Goal: Information Seeking & Learning: Learn about a topic

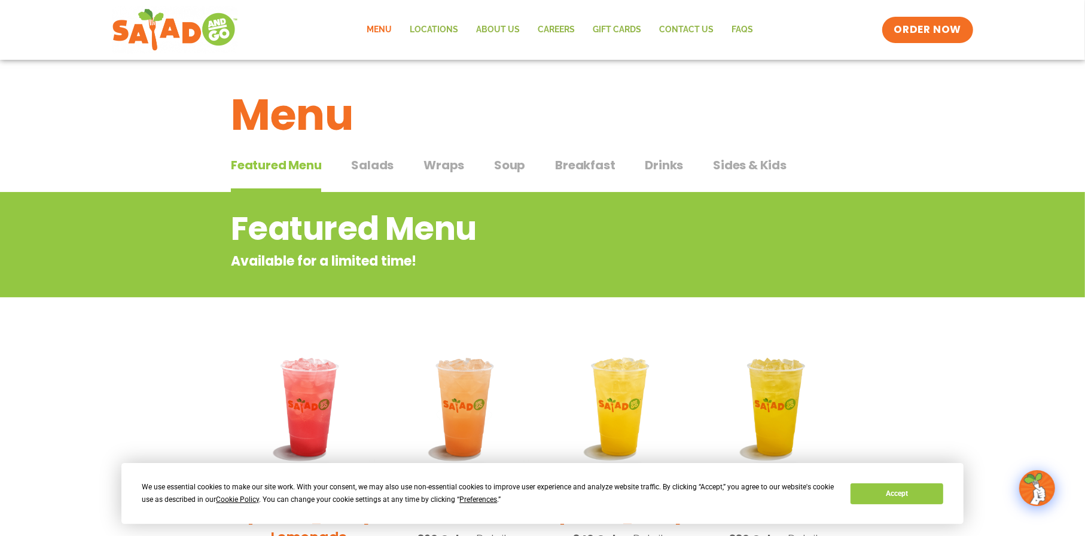
click at [585, 169] on span "Breakfast" at bounding box center [585, 165] width 60 height 18
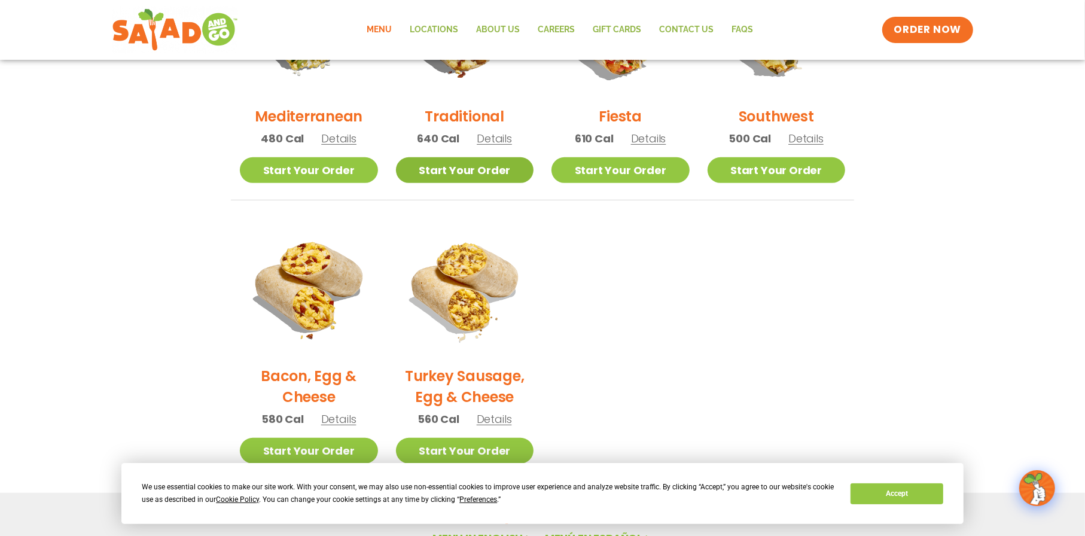
scroll to position [359, 0]
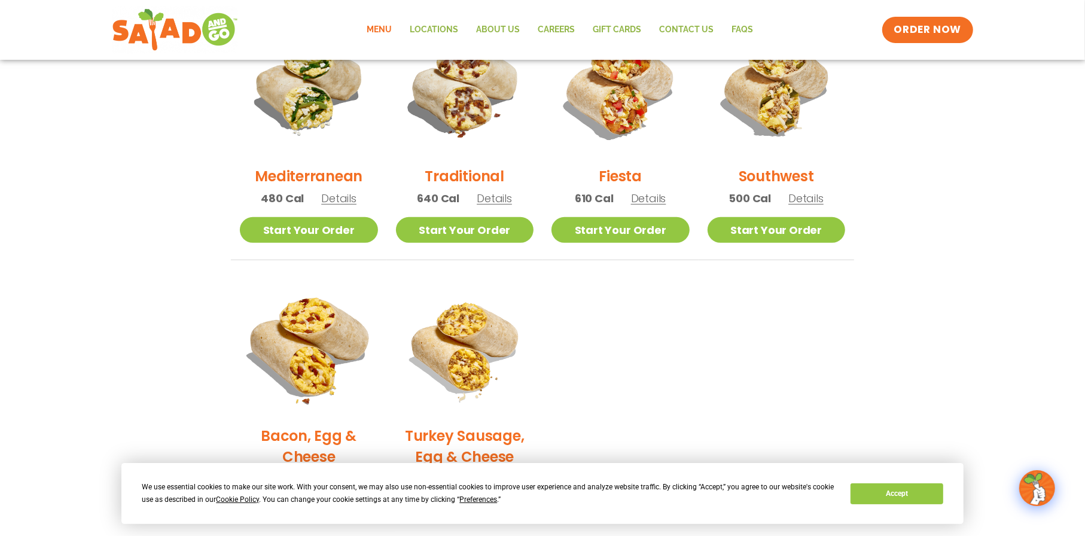
click at [301, 347] on img at bounding box center [309, 347] width 162 height 162
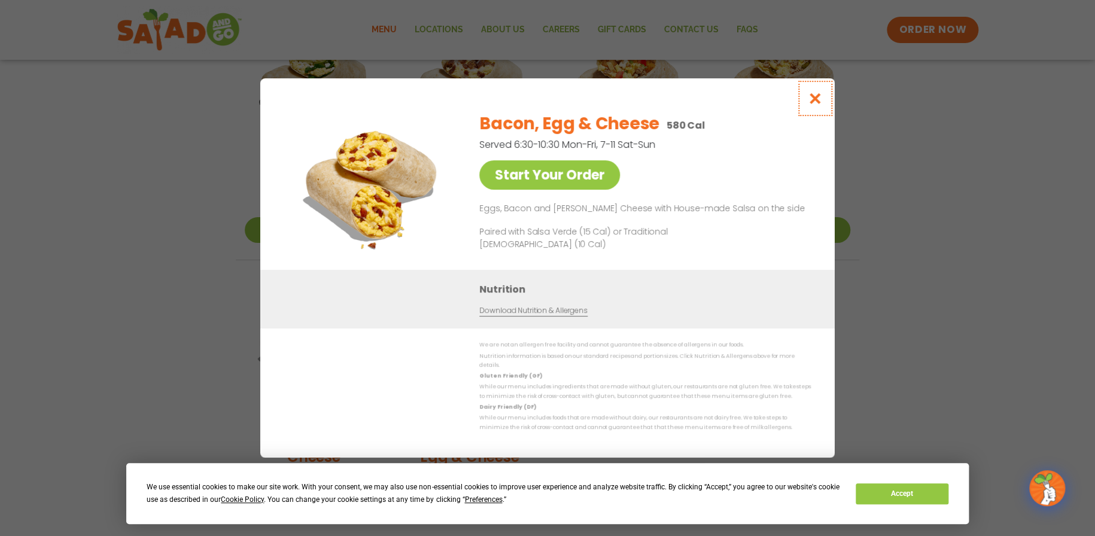
click at [815, 103] on icon "Close modal" at bounding box center [815, 98] width 15 height 13
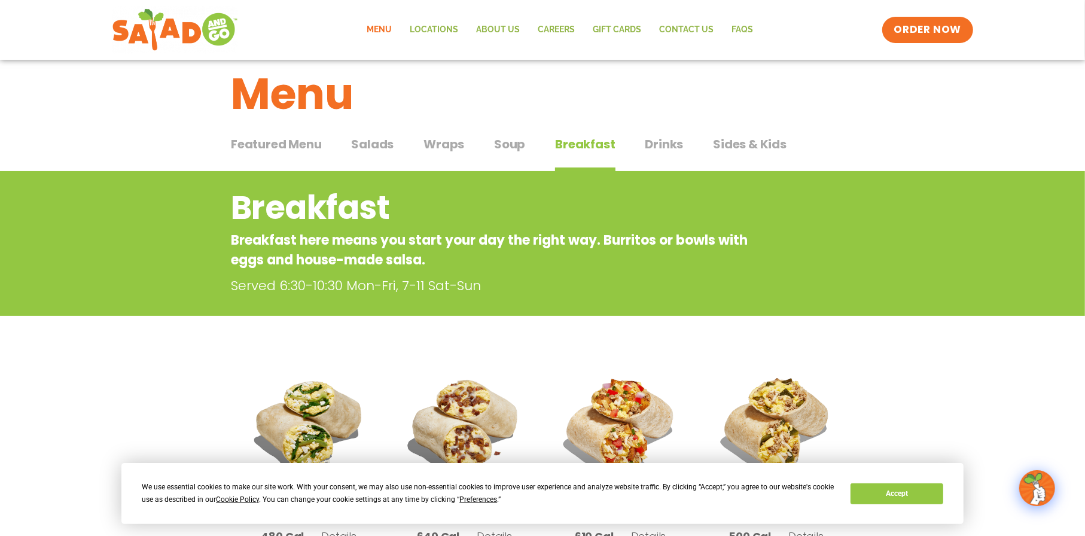
scroll to position [0, 0]
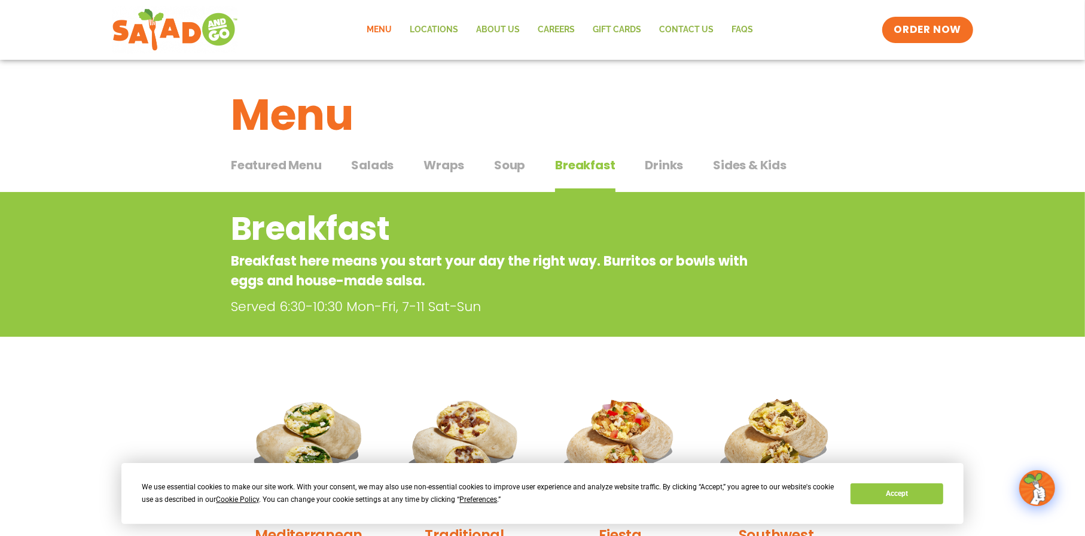
click at [451, 160] on span "Wraps" at bounding box center [443, 165] width 41 height 18
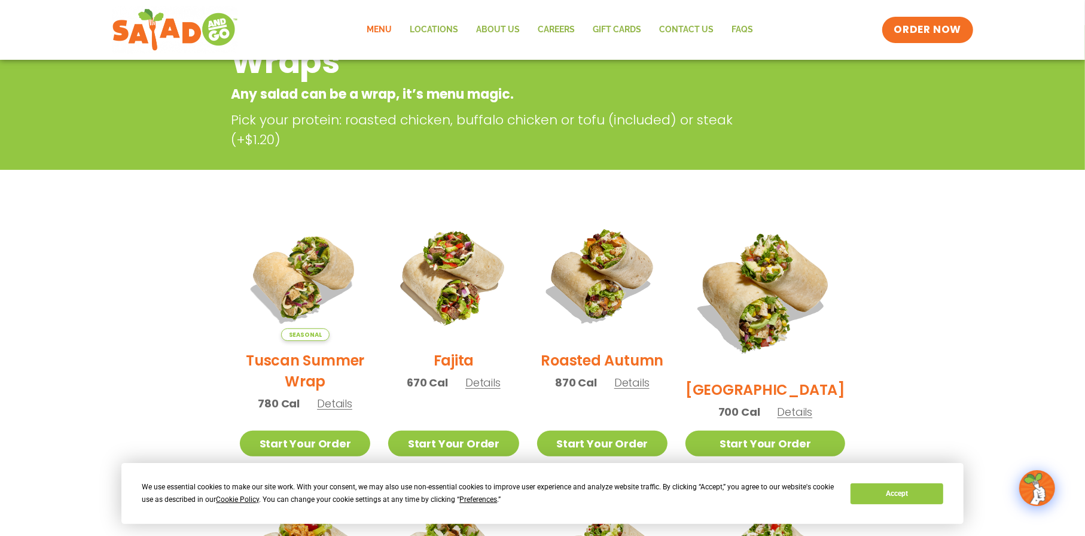
scroll to position [299, 0]
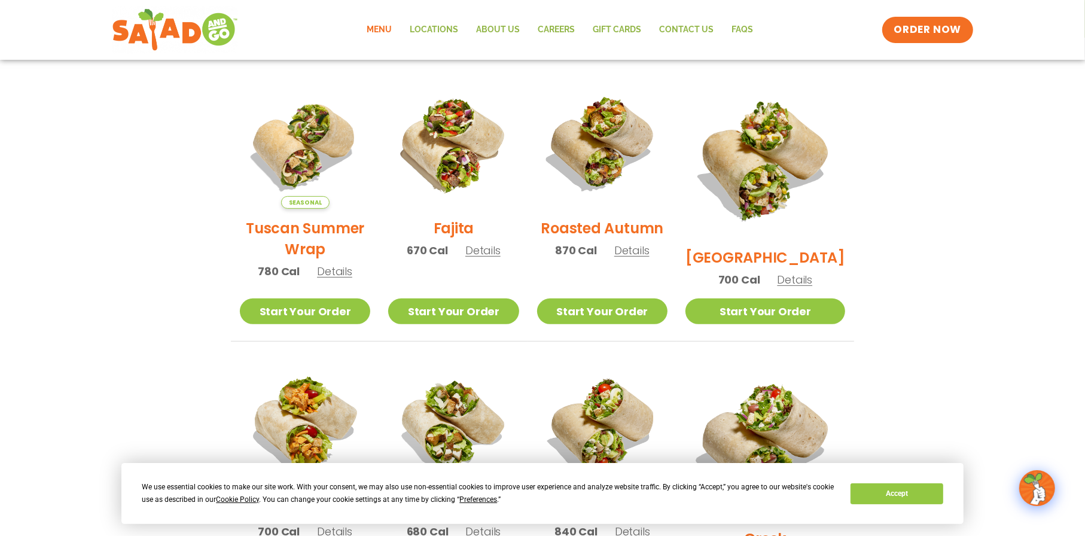
click at [493, 257] on span "Details" at bounding box center [482, 250] width 35 height 15
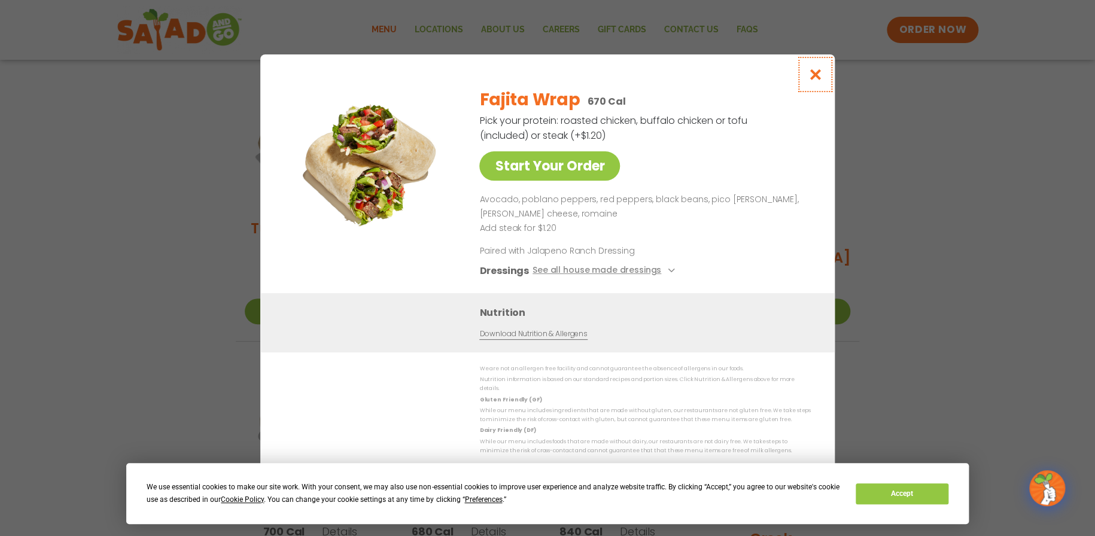
click at [820, 80] on icon "Close modal" at bounding box center [815, 74] width 15 height 13
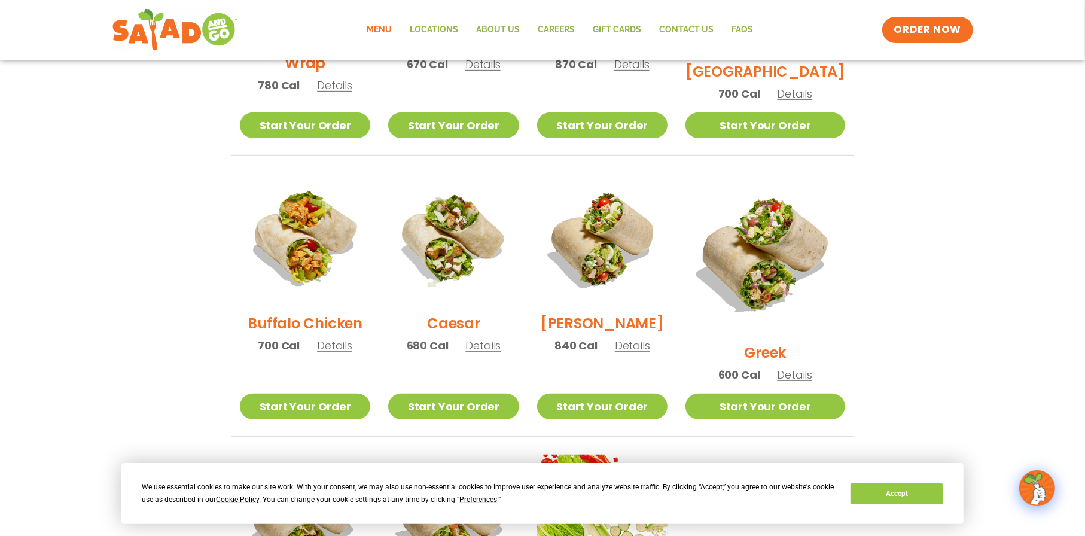
scroll to position [419, 0]
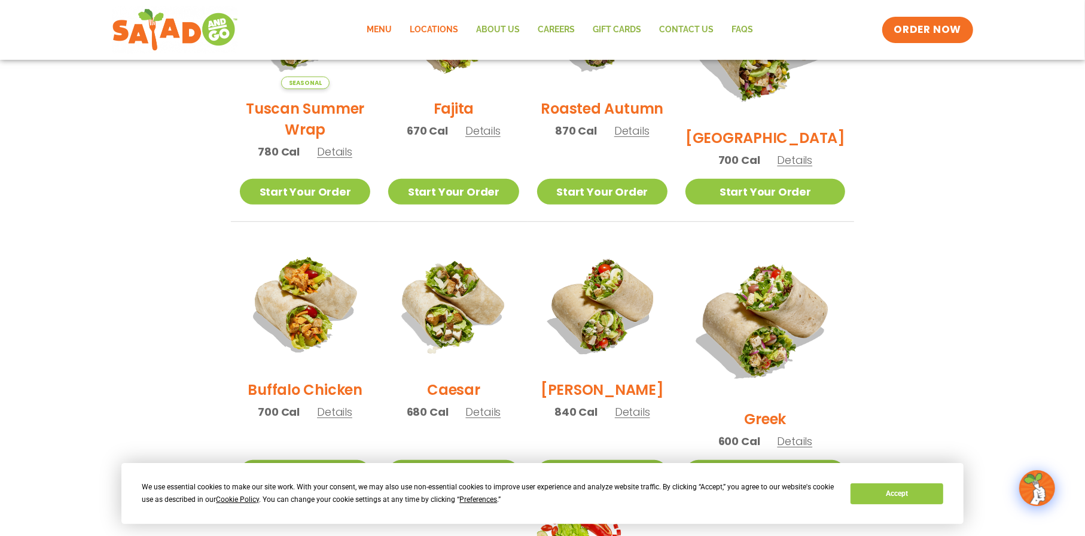
click at [441, 29] on link "Locations" at bounding box center [434, 30] width 66 height 28
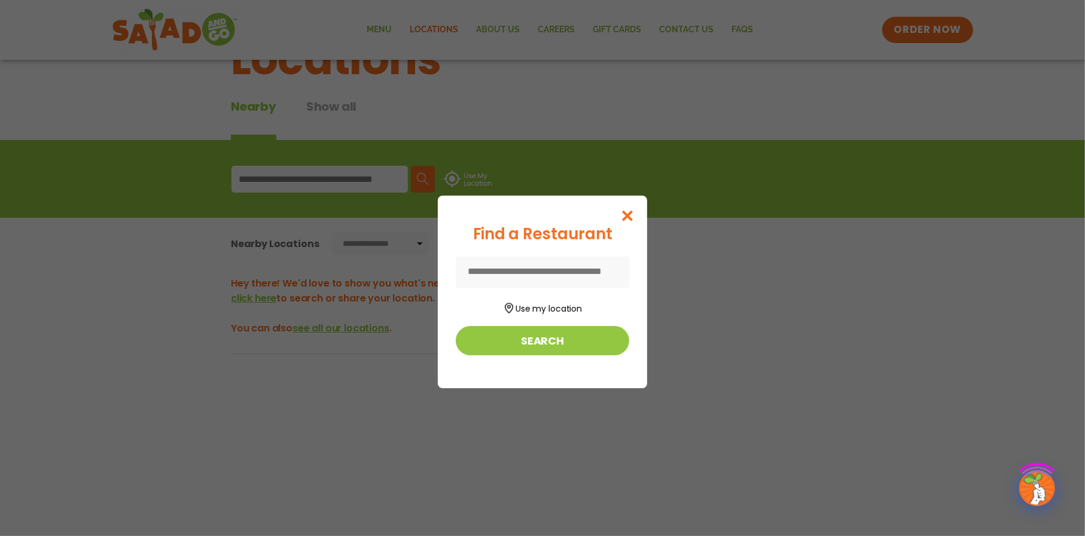
scroll to position [60, 0]
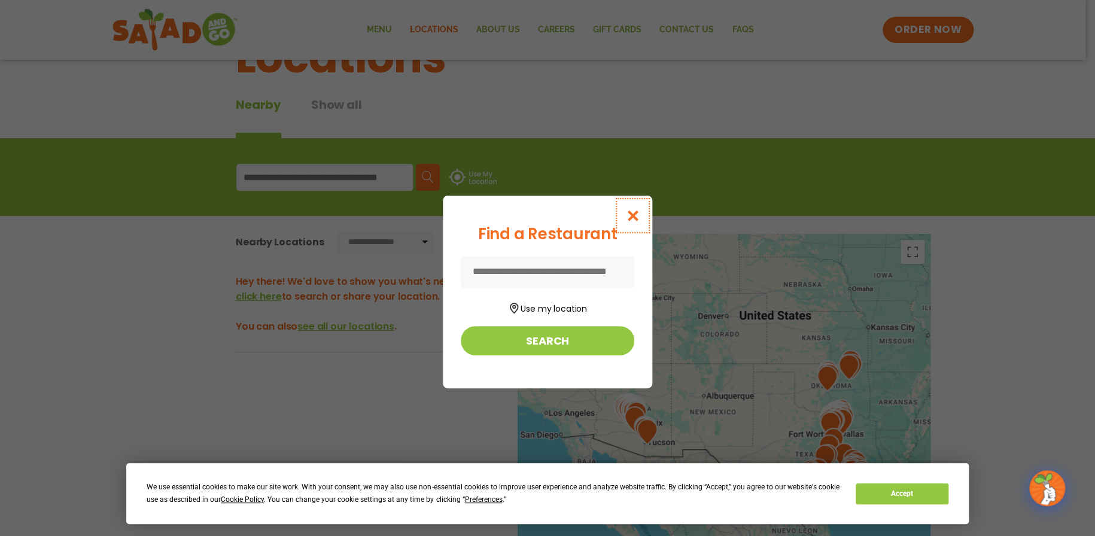
click at [632, 220] on icon "Close modal" at bounding box center [632, 215] width 15 height 13
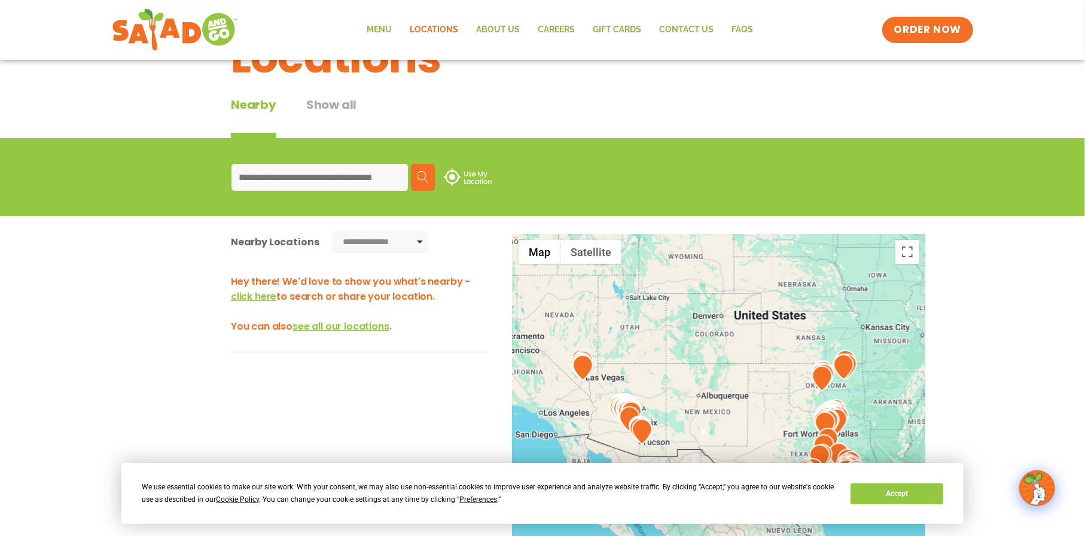
click at [350, 179] on input at bounding box center [319, 177] width 176 height 27
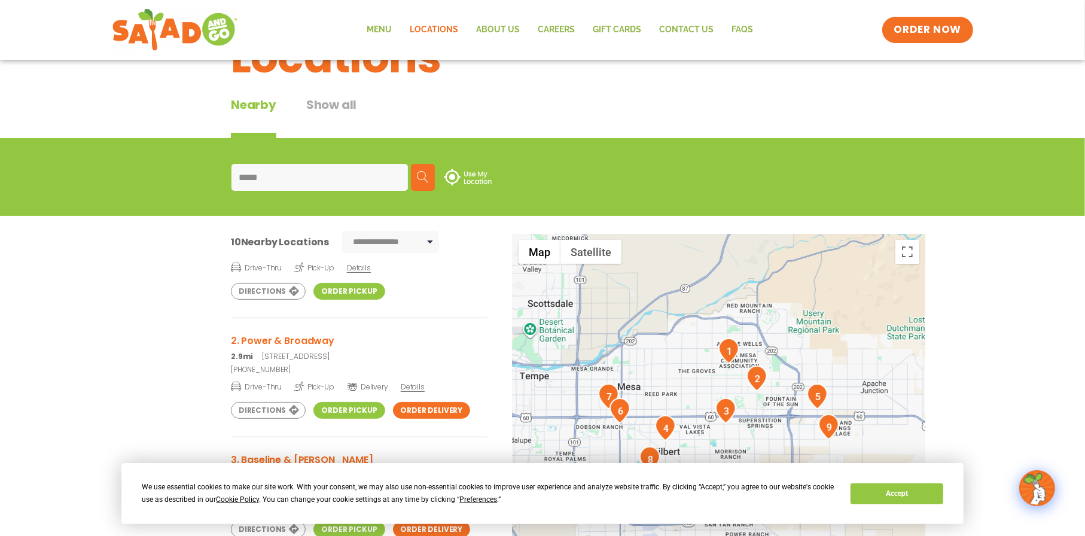
type input "*****"
click at [322, 338] on h3 "2. Power & Broadway" at bounding box center [359, 340] width 257 height 15
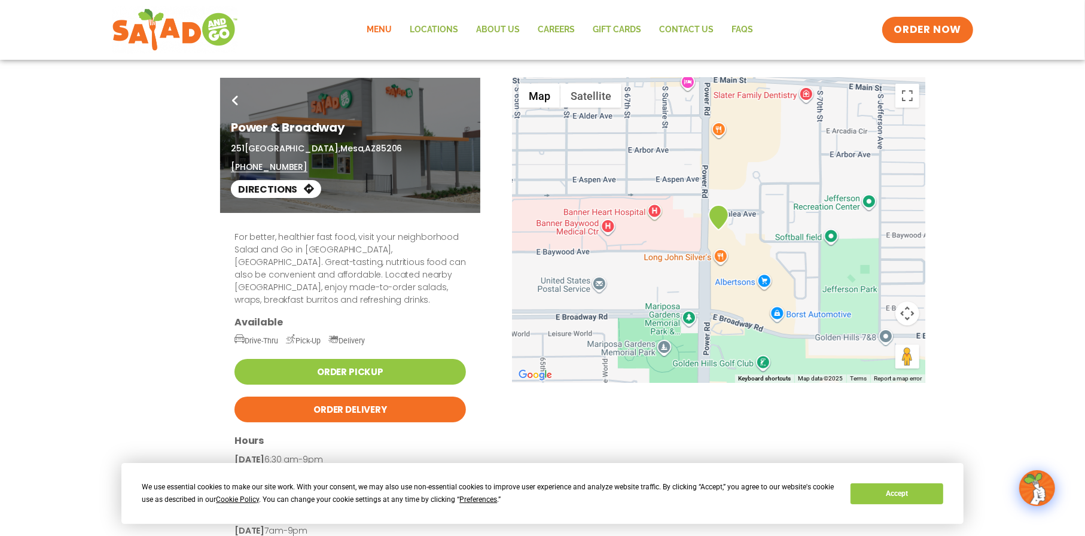
click at [384, 31] on link "Menu" at bounding box center [379, 30] width 43 height 28
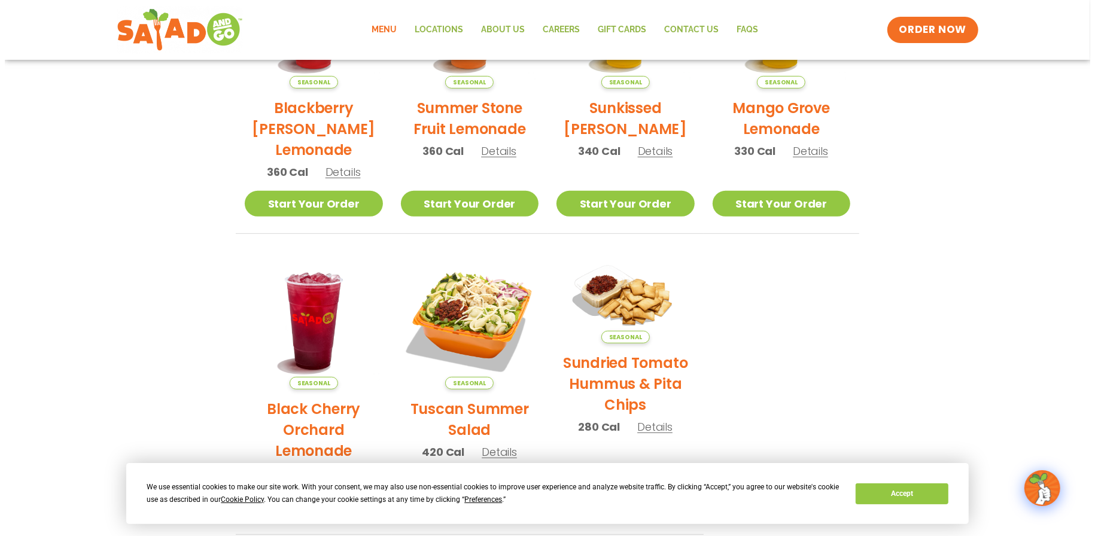
scroll to position [419, 0]
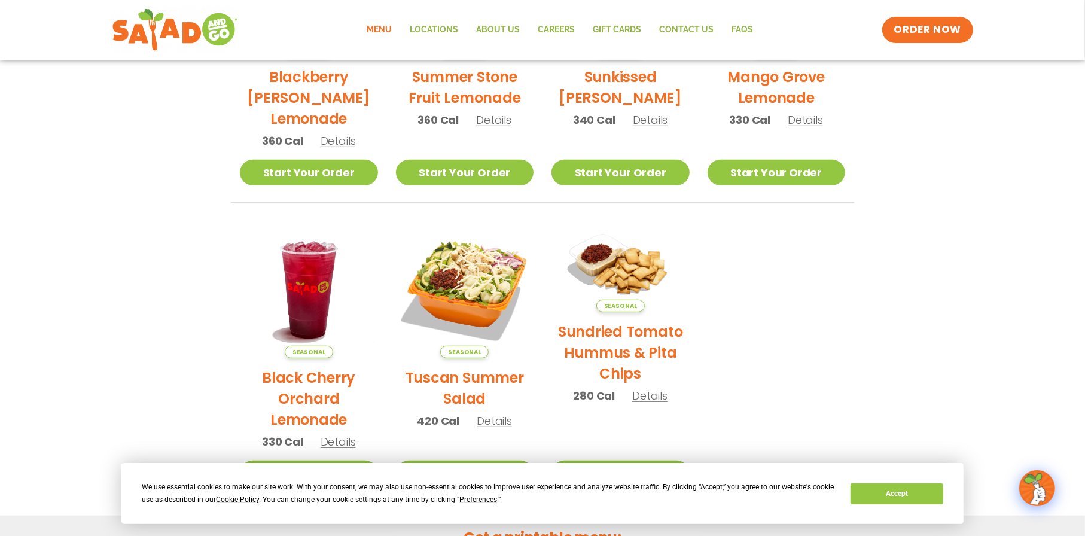
click at [490, 417] on span "Details" at bounding box center [494, 420] width 35 height 15
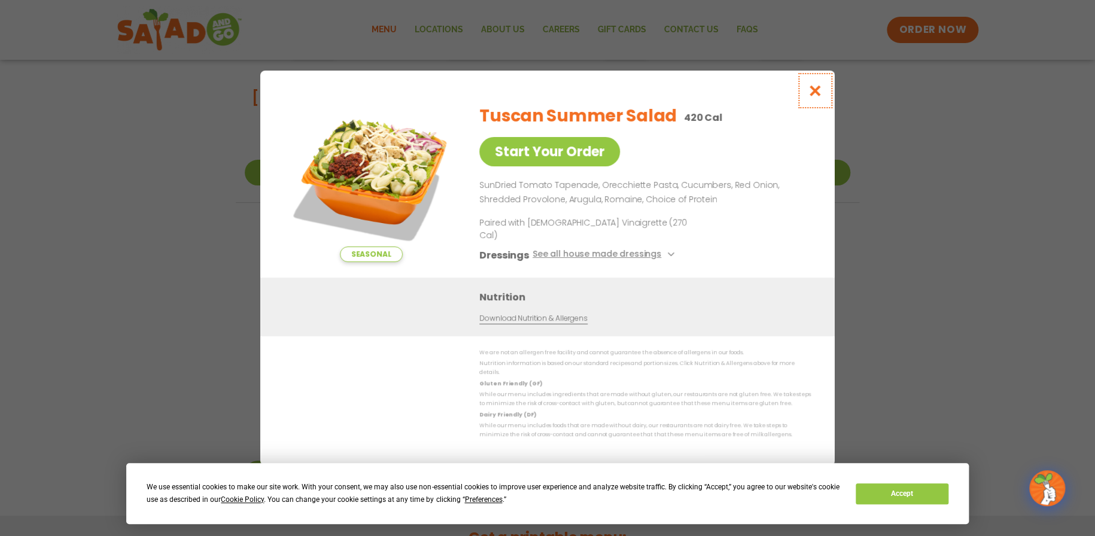
click at [815, 97] on icon "Close modal" at bounding box center [815, 90] width 15 height 13
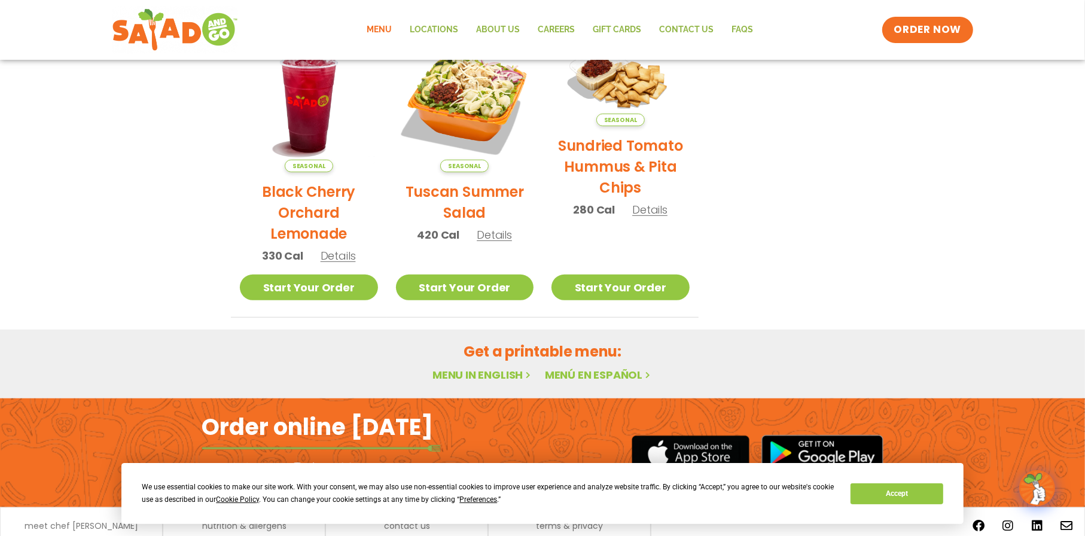
scroll to position [625, 0]
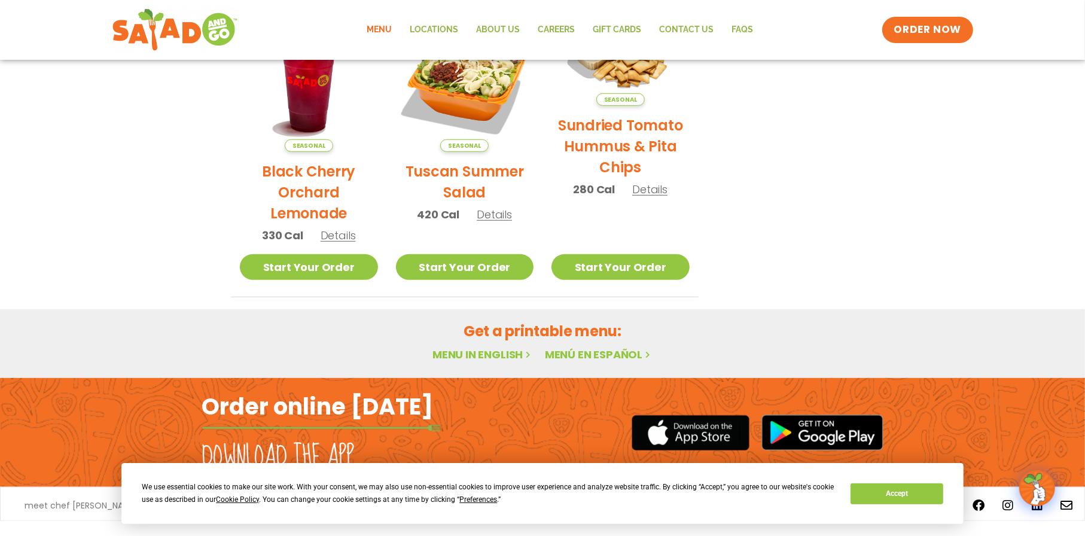
click at [489, 354] on link "Menu in English" at bounding box center [482, 354] width 100 height 15
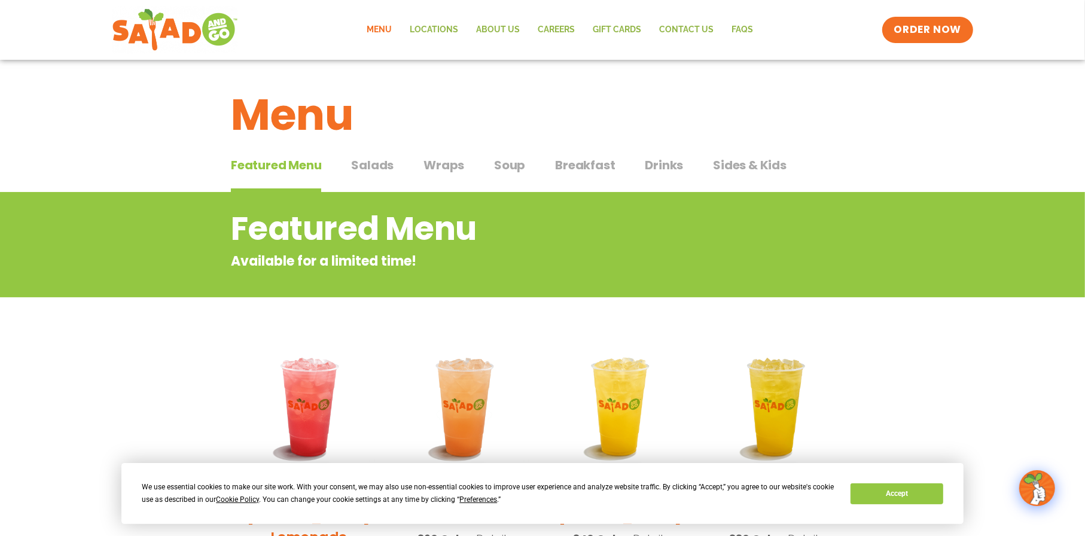
click at [380, 167] on span "Salads" at bounding box center [372, 165] width 42 height 18
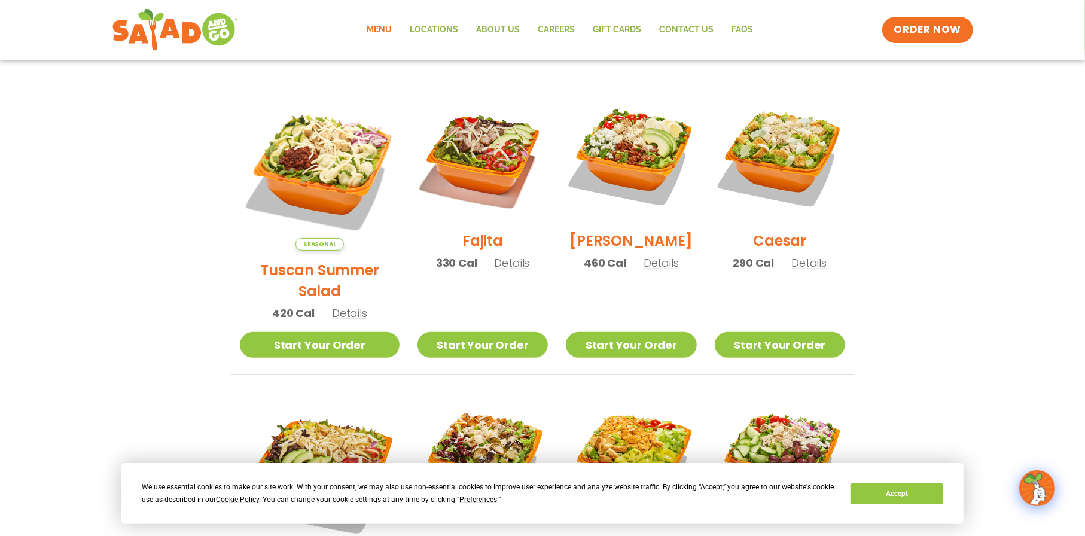
scroll to position [179, 0]
